Goal: Complete application form

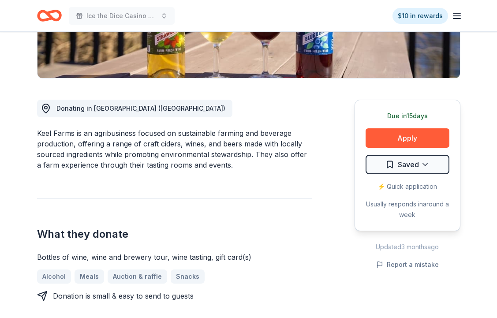
scroll to position [190, 0]
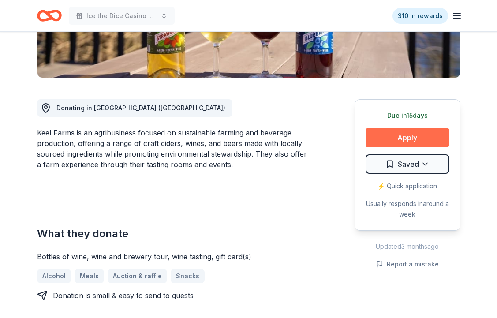
click at [384, 140] on button "Apply" at bounding box center [408, 137] width 84 height 19
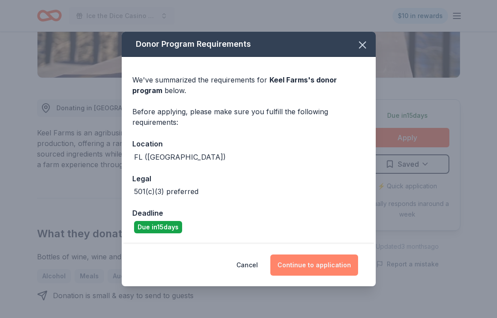
click at [317, 263] on button "Continue to application" at bounding box center [314, 264] width 88 height 21
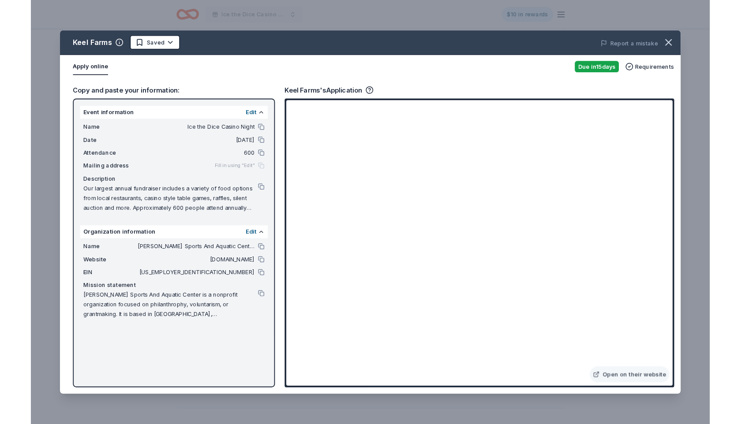
scroll to position [0, 0]
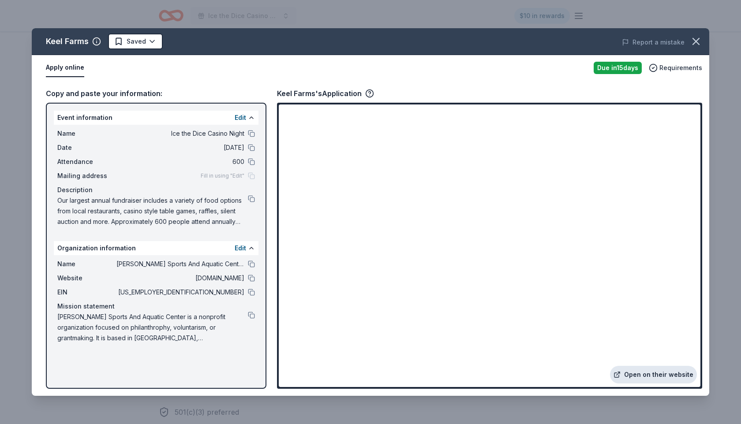
click at [496, 317] on link "Open on their website" at bounding box center [653, 375] width 87 height 18
click at [496, 43] on icon "button" at bounding box center [696, 41] width 6 height 6
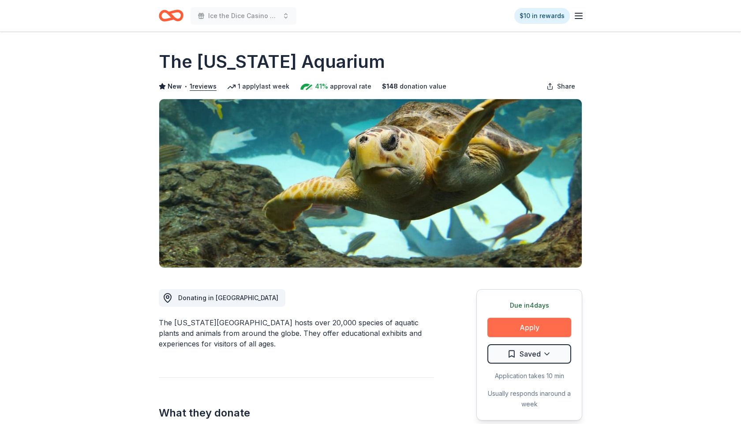
click at [516, 328] on button "Apply" at bounding box center [529, 327] width 84 height 19
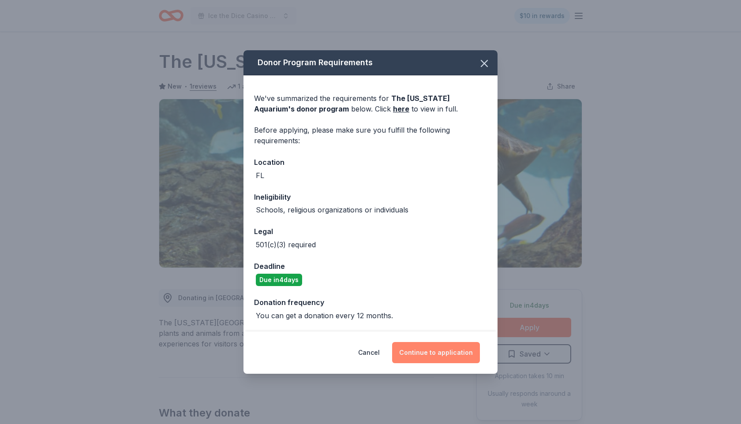
click at [426, 354] on button "Continue to application" at bounding box center [436, 352] width 88 height 21
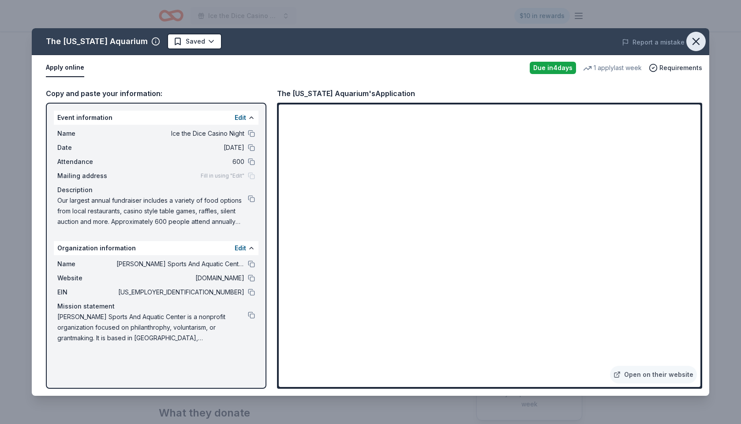
click at [697, 40] on icon "button" at bounding box center [696, 41] width 6 height 6
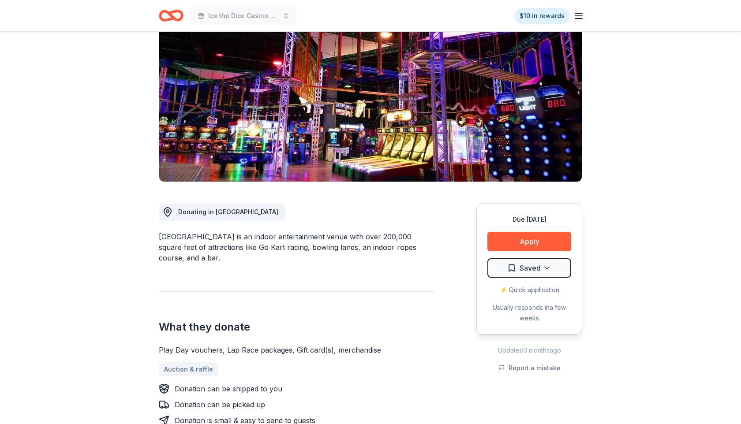
scroll to position [85, 0]
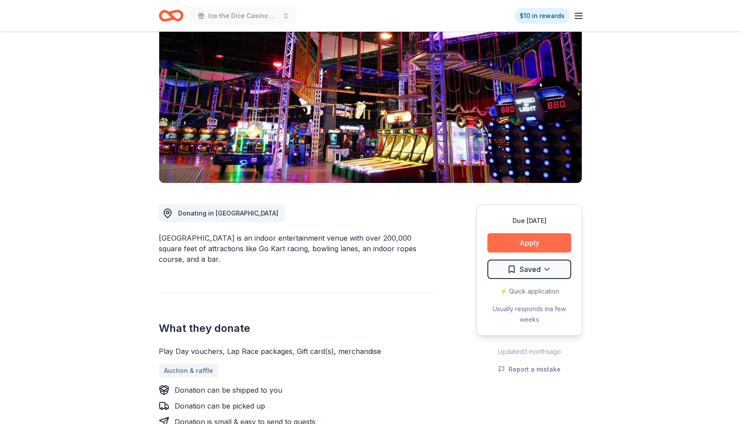
click at [530, 248] on button "Apply" at bounding box center [529, 242] width 84 height 19
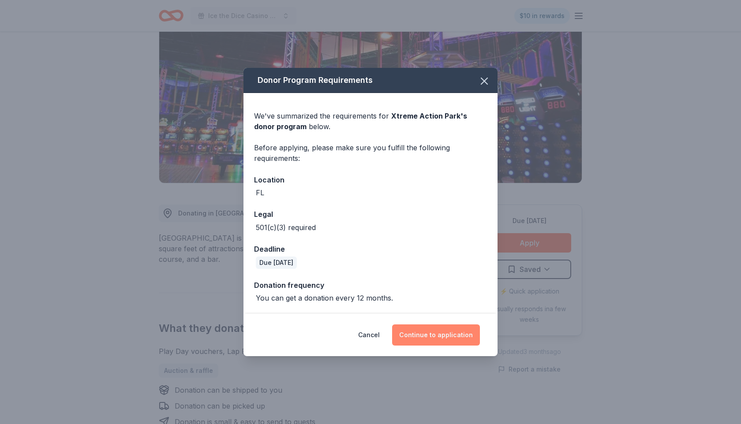
click at [447, 343] on button "Continue to application" at bounding box center [436, 335] width 88 height 21
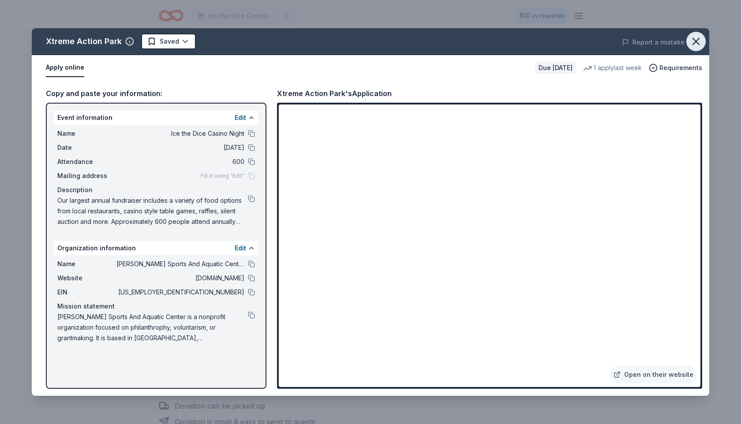
click at [702, 45] on button "button" at bounding box center [695, 41] width 19 height 19
